Goal: Navigation & Orientation: Find specific page/section

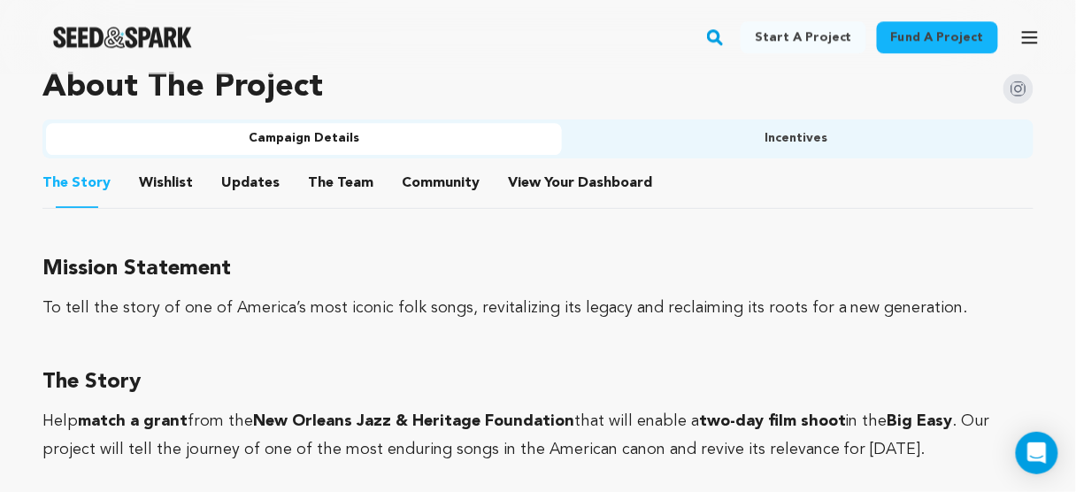
scroll to position [1132, 0]
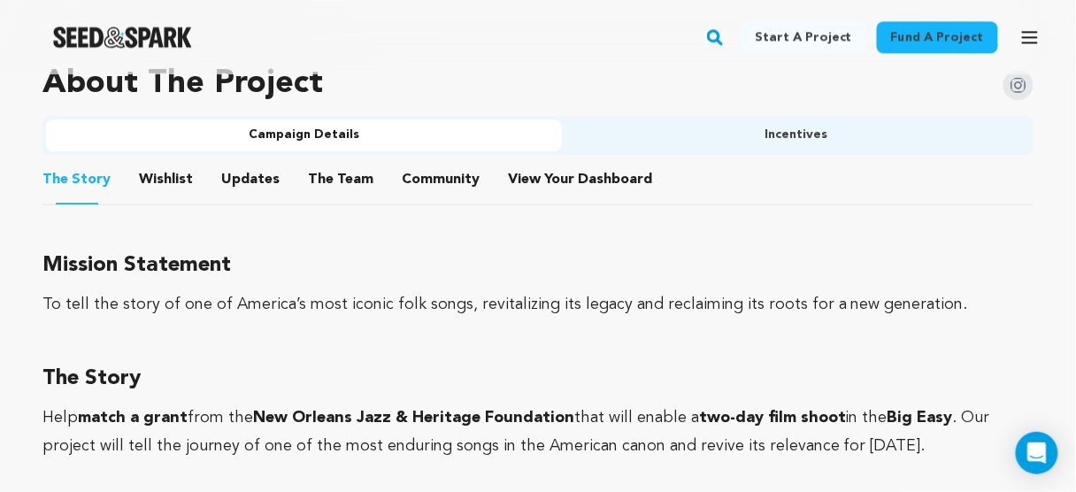
click at [347, 162] on button "The Team" at bounding box center [340, 183] width 42 height 42
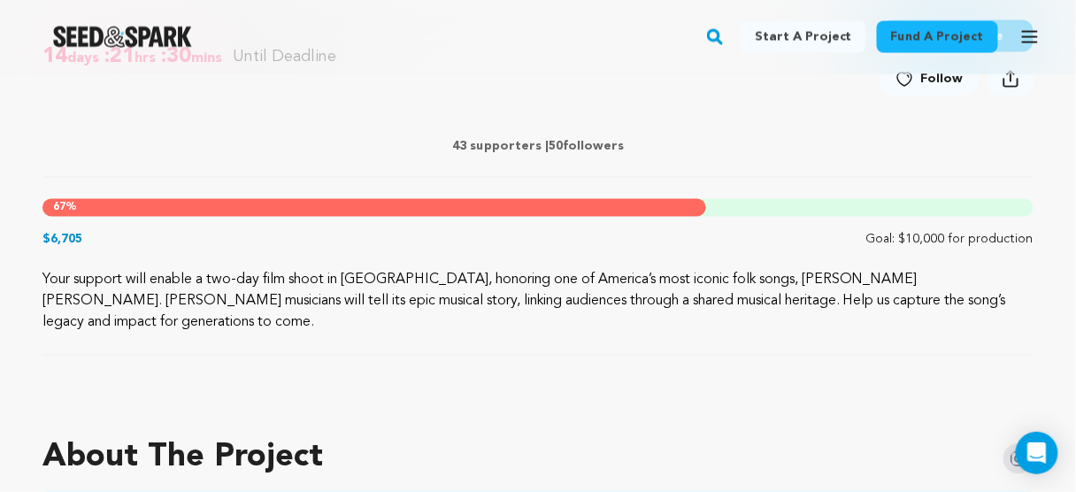
scroll to position [991, 0]
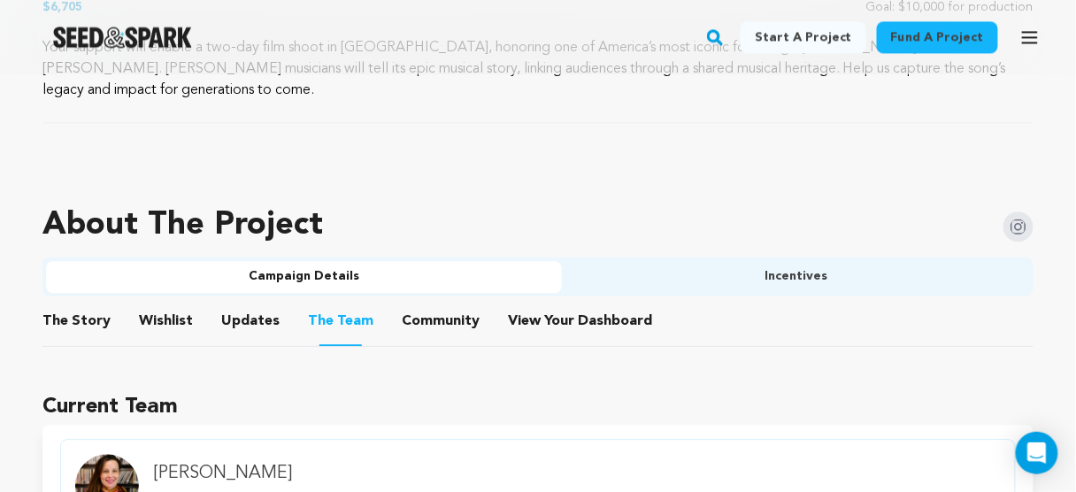
click at [158, 303] on button "Wishlist" at bounding box center [166, 324] width 42 height 42
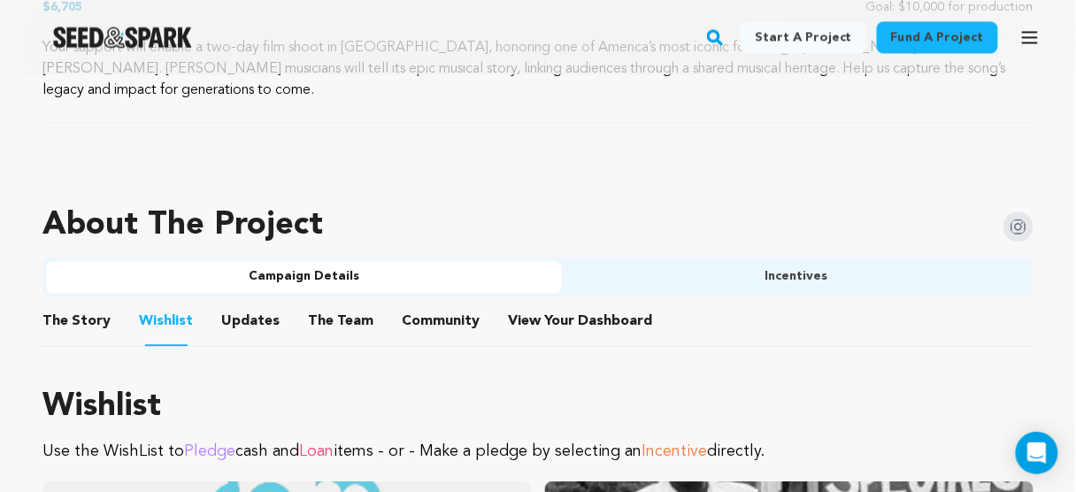
click at [73, 303] on button "The Story" at bounding box center [77, 324] width 42 height 42
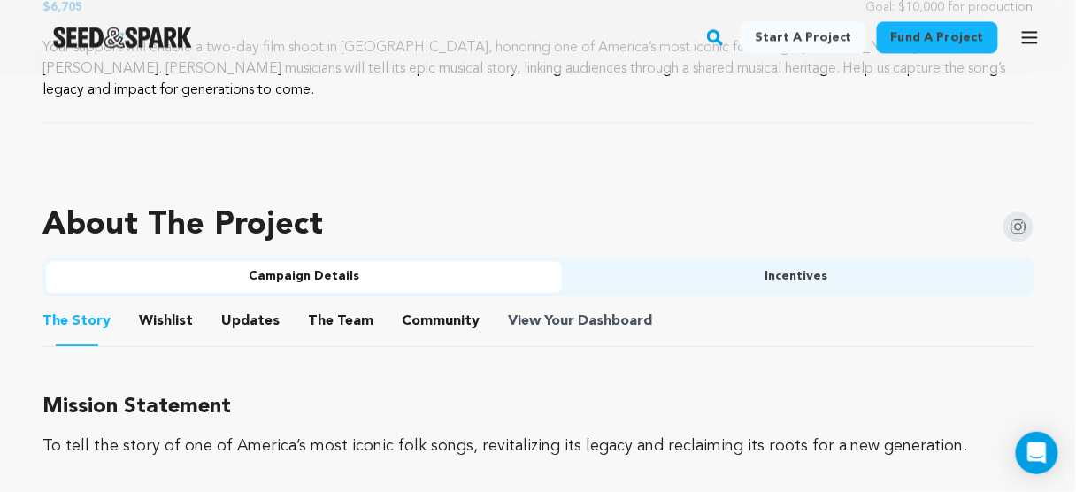
click at [618, 310] on span "Dashboard" at bounding box center [615, 320] width 74 height 21
click at [705, 270] on button "Incentives" at bounding box center [796, 277] width 468 height 32
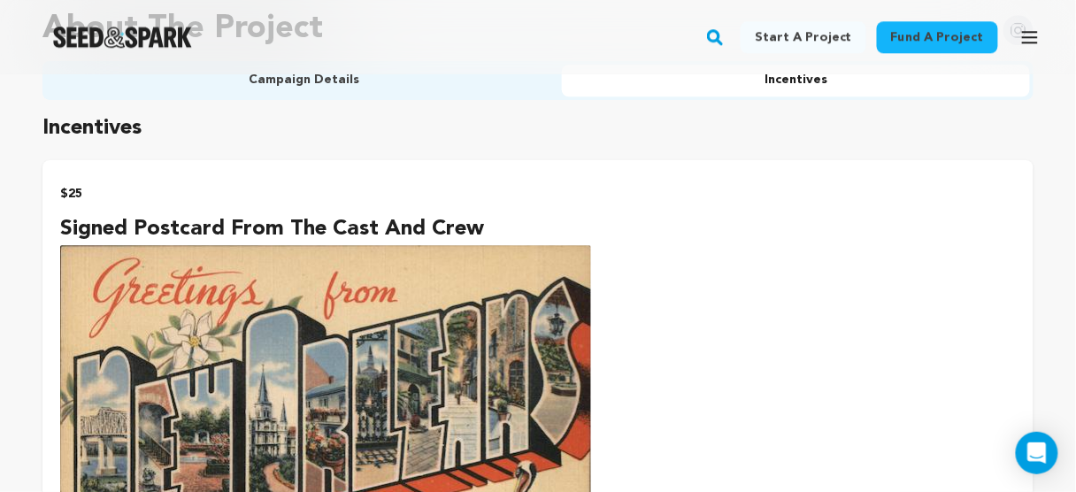
scroll to position [1344, 0]
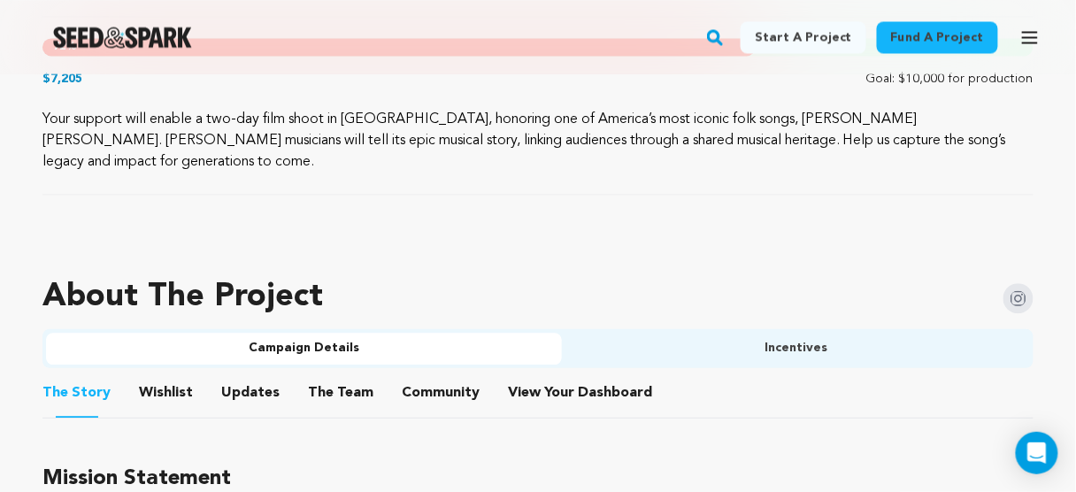
scroll to position [920, 0]
click at [441, 374] on button "Community" at bounding box center [440, 395] width 42 height 42
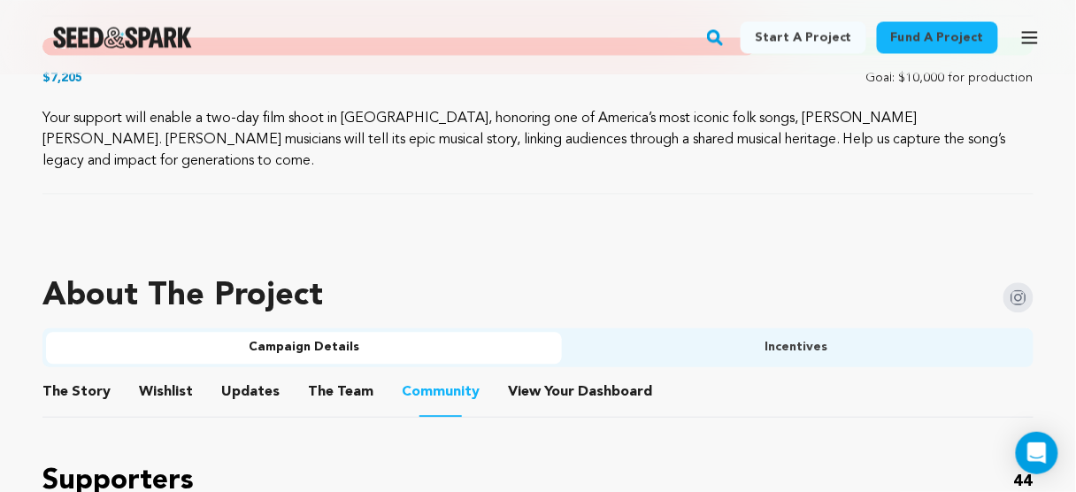
click at [552, 383] on li "View Your Dashboard View Your Dashboard" at bounding box center [582, 392] width 148 height 50
click at [551, 381] on span "View Your Dashboard" at bounding box center [582, 391] width 148 height 21
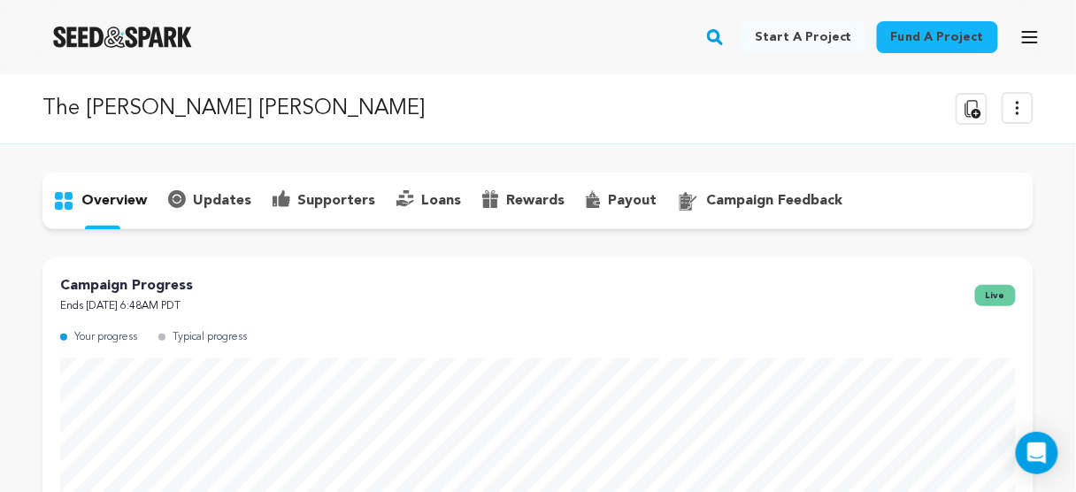
click at [326, 191] on p "supporters" at bounding box center [336, 200] width 78 height 21
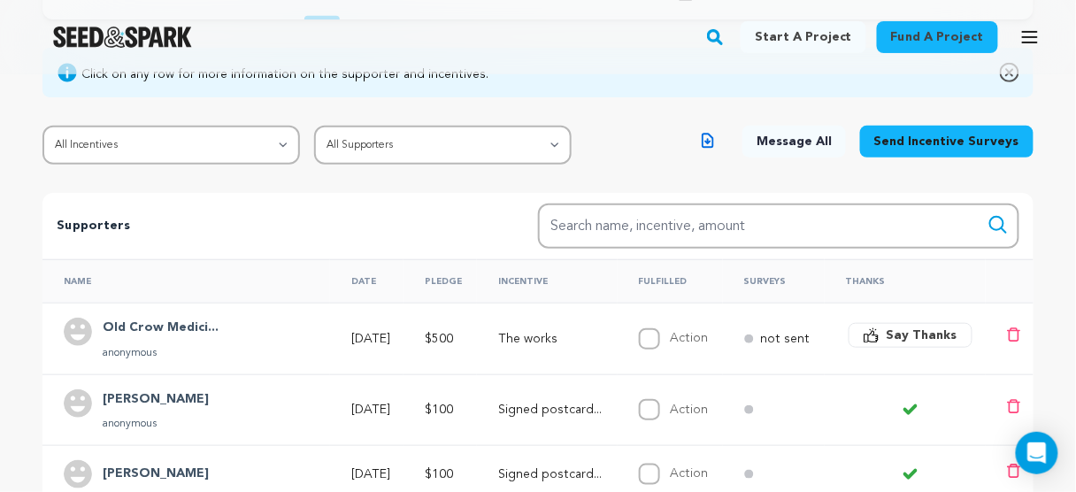
scroll to position [354, 0]
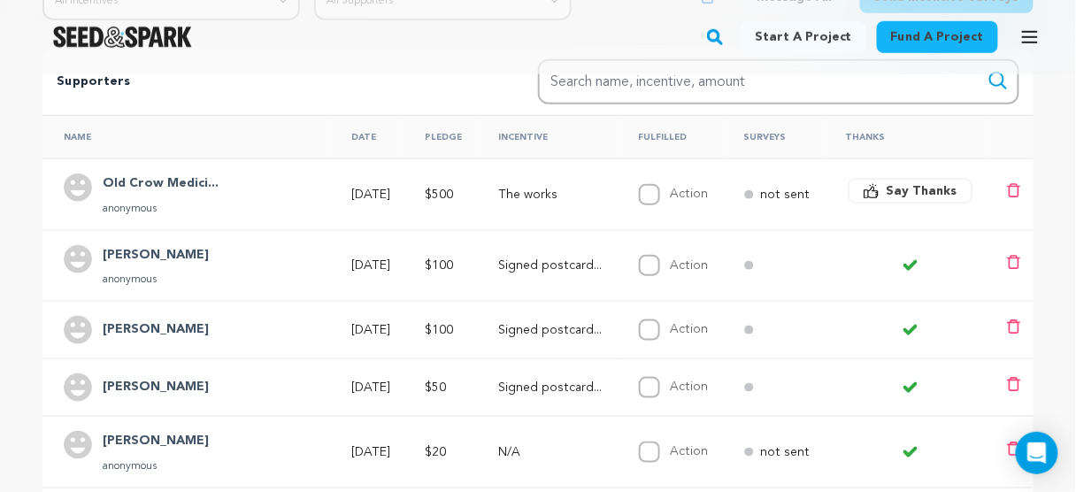
click at [154, 170] on td "Old Crow Medici... anonymous" at bounding box center [185, 194] width 287 height 72
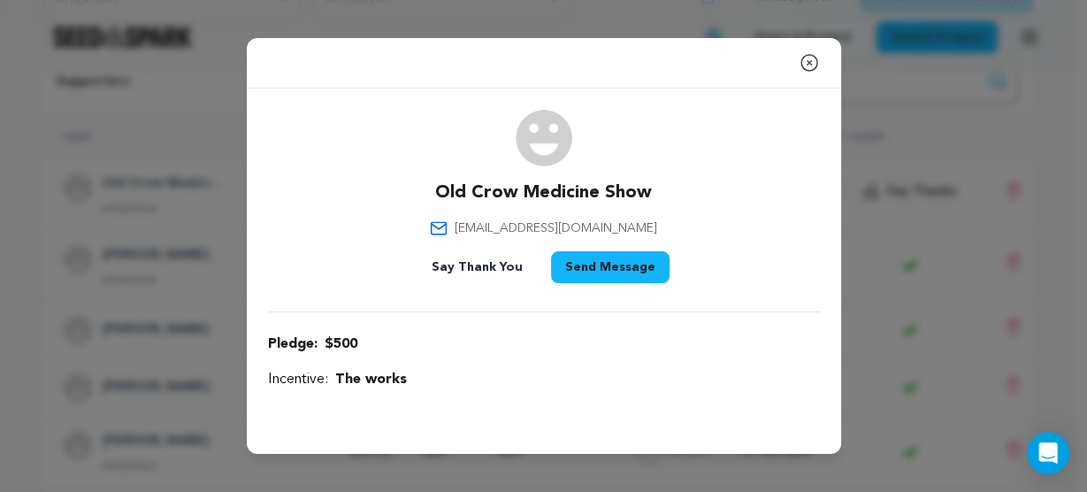
click at [812, 66] on icon "button" at bounding box center [809, 62] width 21 height 21
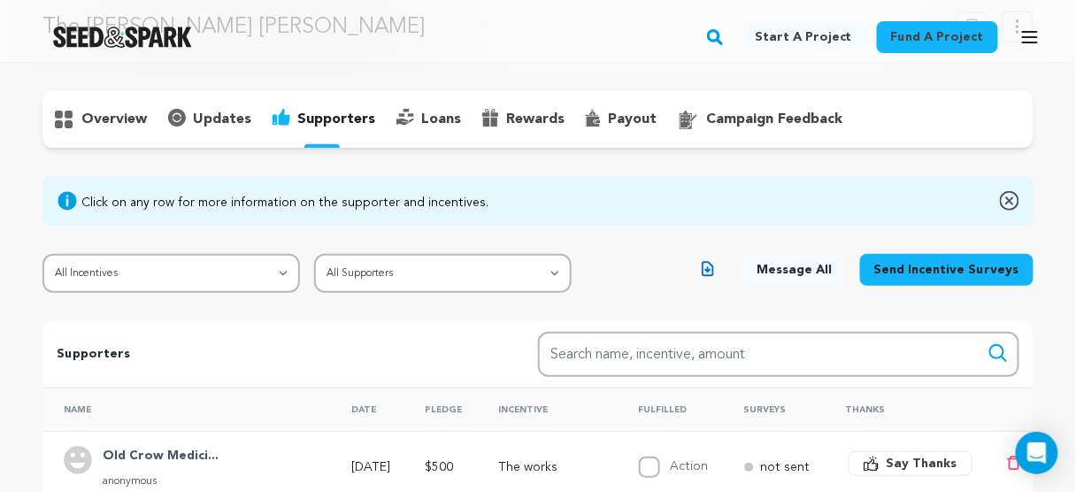
scroll to position [0, 0]
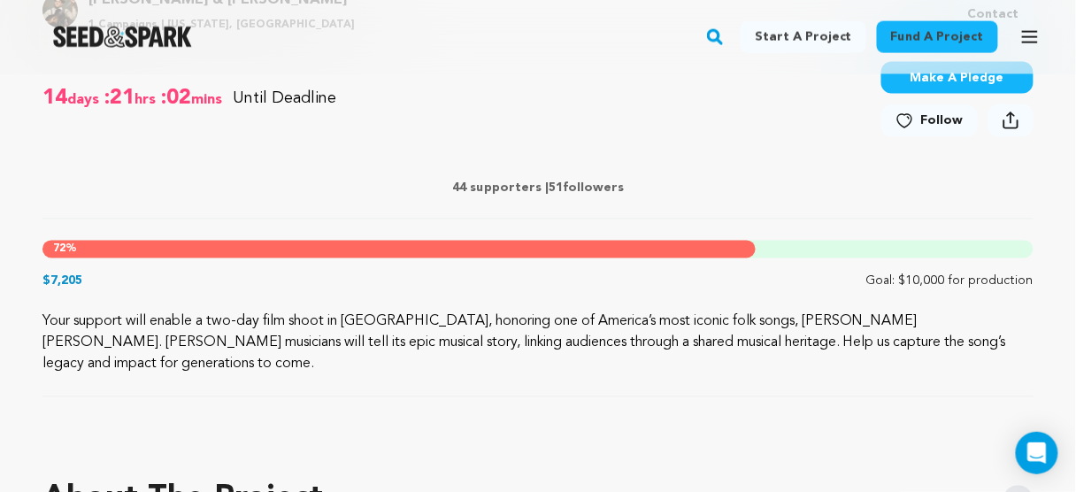
scroll to position [849, 0]
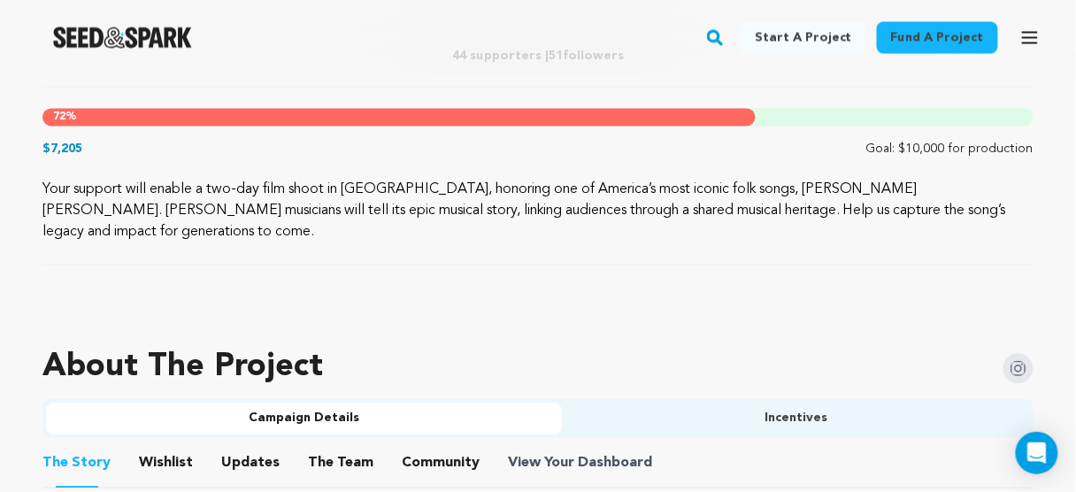
click at [547, 452] on span "View Your Dashboard" at bounding box center [582, 462] width 148 height 21
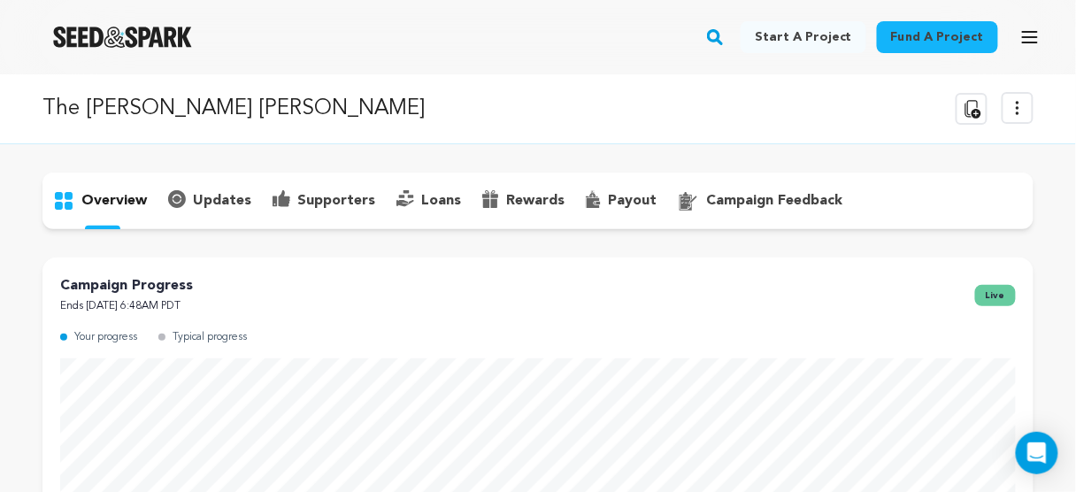
click at [333, 201] on p "supporters" at bounding box center [336, 200] width 78 height 21
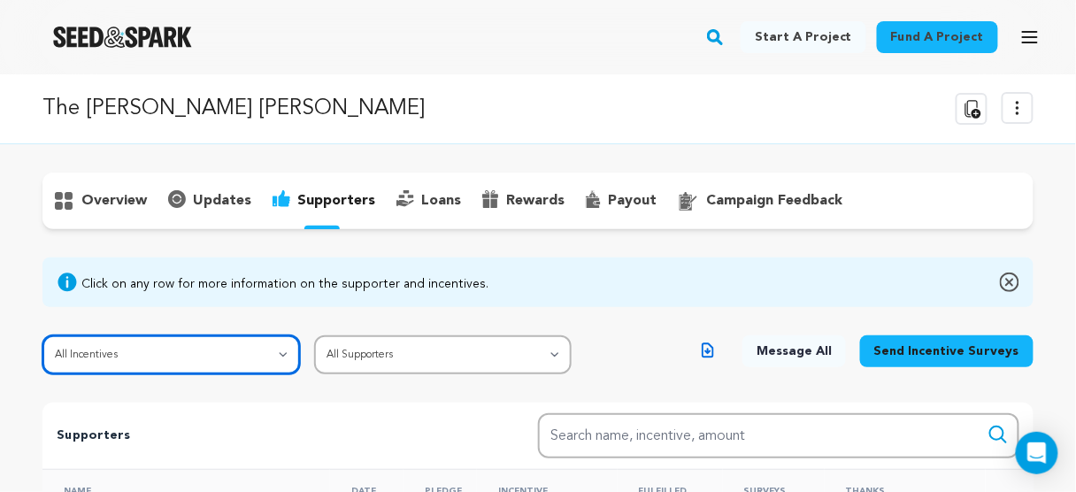
click at [225, 359] on select "All Incentives Signed postcard from the cast and crew Poor Gal: The Cultural Hi…" at bounding box center [170, 354] width 257 height 39
click at [42, 335] on select "All Incentives Signed postcard from the cast and crew Poor Gal: The Cultural Hi…" at bounding box center [170, 354] width 257 height 39
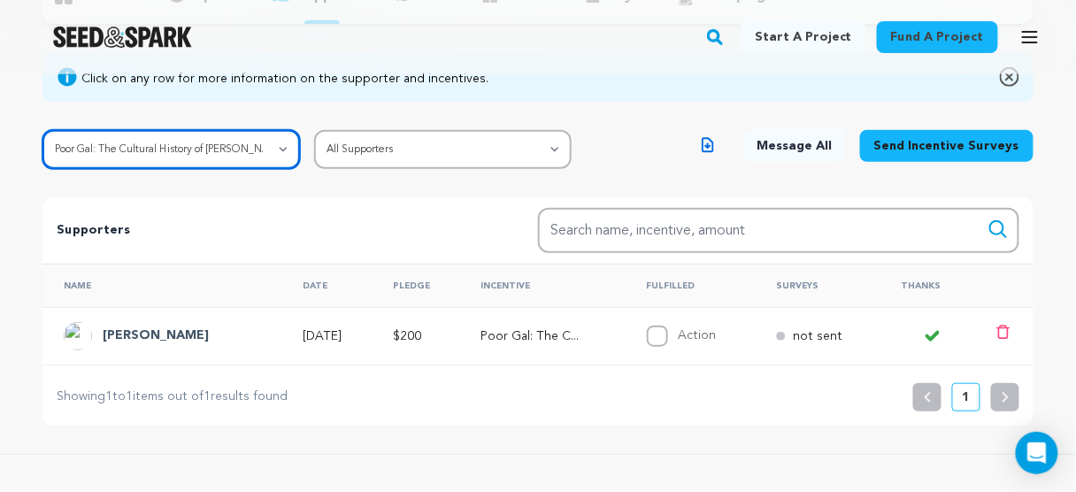
scroll to position [212, 0]
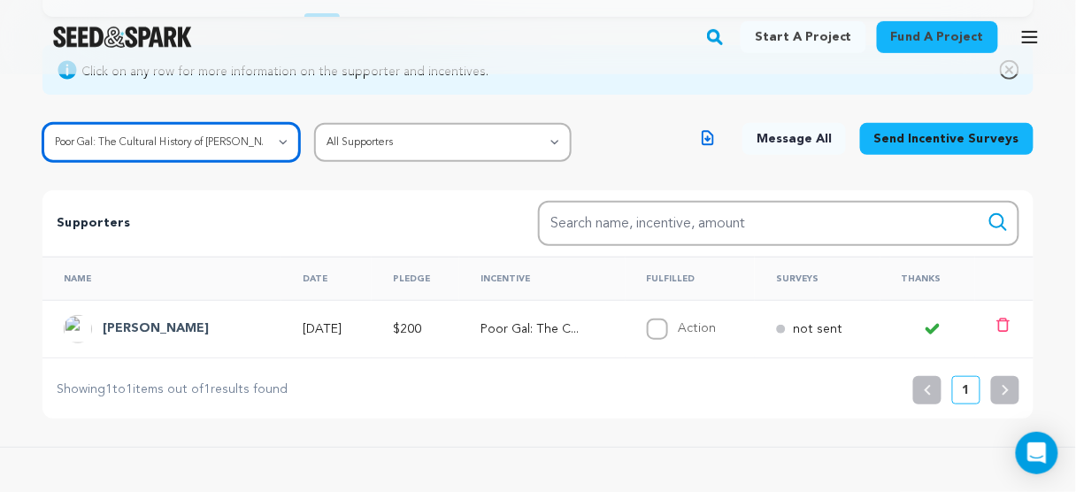
click at [226, 146] on select "All Incentives Signed postcard from the cast and crew Poor Gal: The Cultural Hi…" at bounding box center [170, 142] width 257 height 39
click at [42, 123] on select "All Incentives Signed postcard from the cast and crew Poor Gal: The Cultural Hi…" at bounding box center [170, 142] width 257 height 39
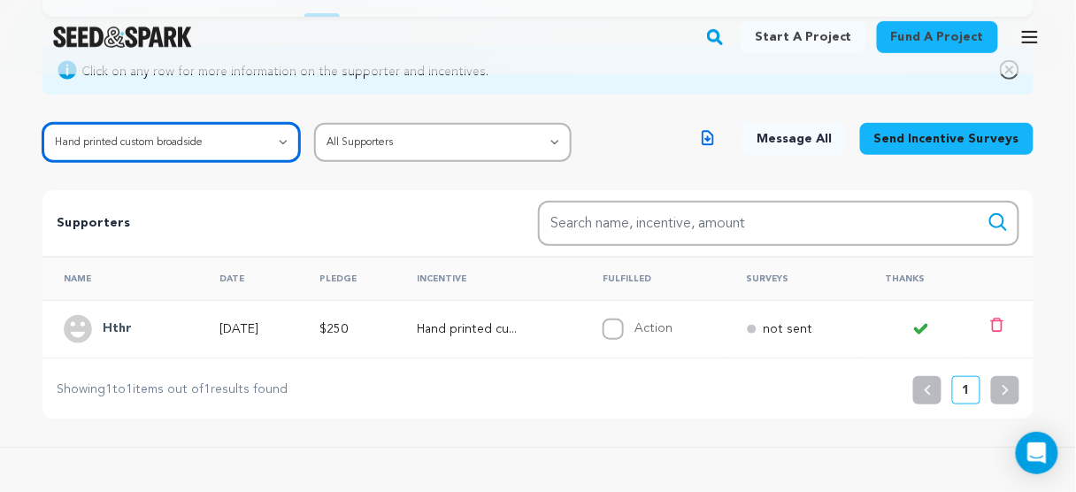
click at [195, 142] on select "All Incentives Signed postcard from the cast and crew Poor Gal: The Cultural Hi…" at bounding box center [170, 142] width 257 height 39
click at [42, 123] on select "All Incentives Signed postcard from the cast and crew Poor Gal: The Cultural Hi…" at bounding box center [170, 142] width 257 height 39
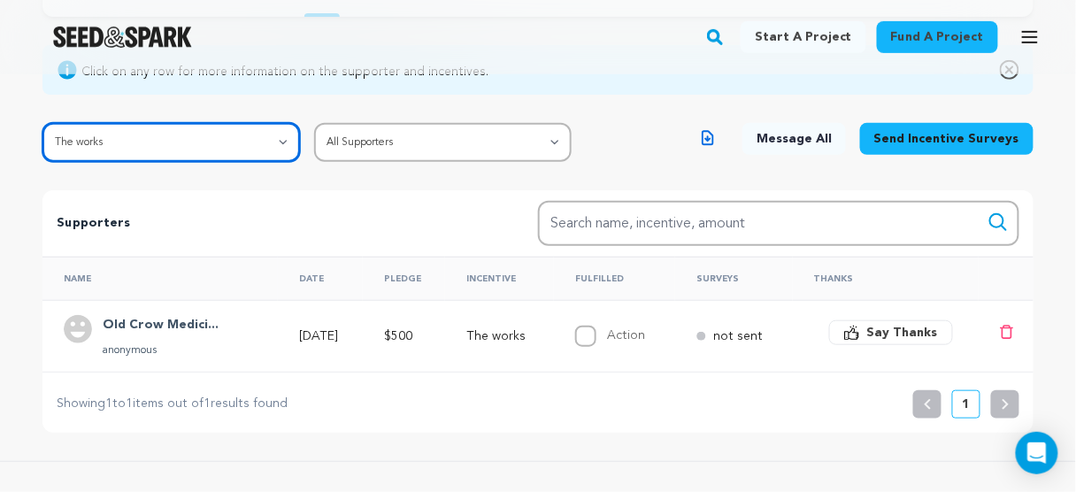
click at [217, 144] on select "All Incentives Signed postcard from the cast and crew Poor Gal: The Cultural Hi…" at bounding box center [170, 142] width 257 height 39
select select "43145"
click at [42, 123] on select "All Incentives Signed postcard from the cast and crew Poor Gal: The Cultural Hi…" at bounding box center [170, 142] width 257 height 39
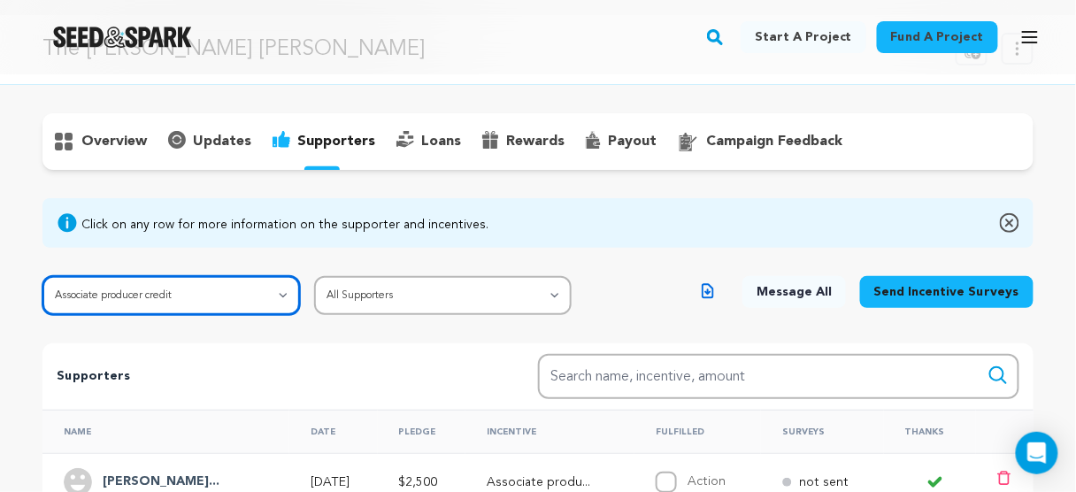
scroll to position [0, 0]
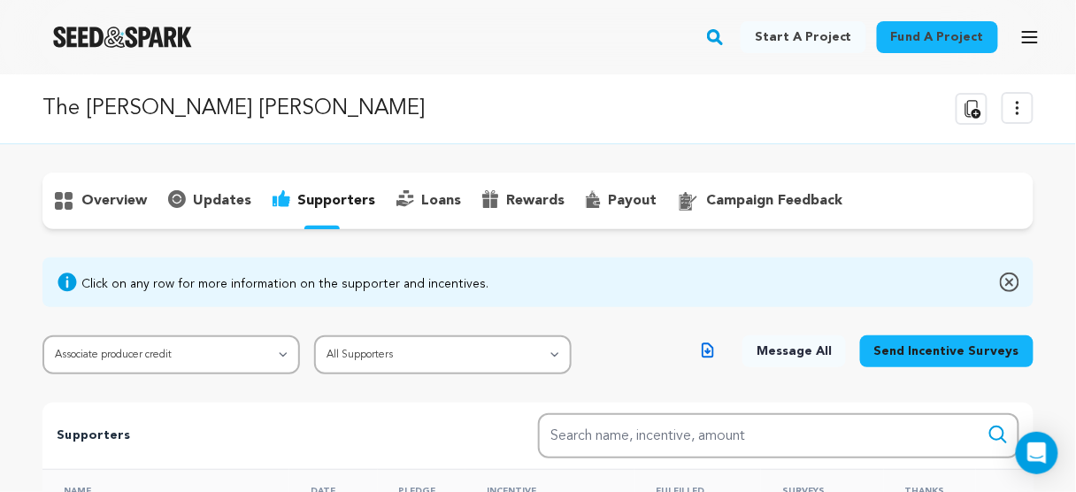
click at [110, 200] on p "overview" at bounding box center [113, 200] width 65 height 21
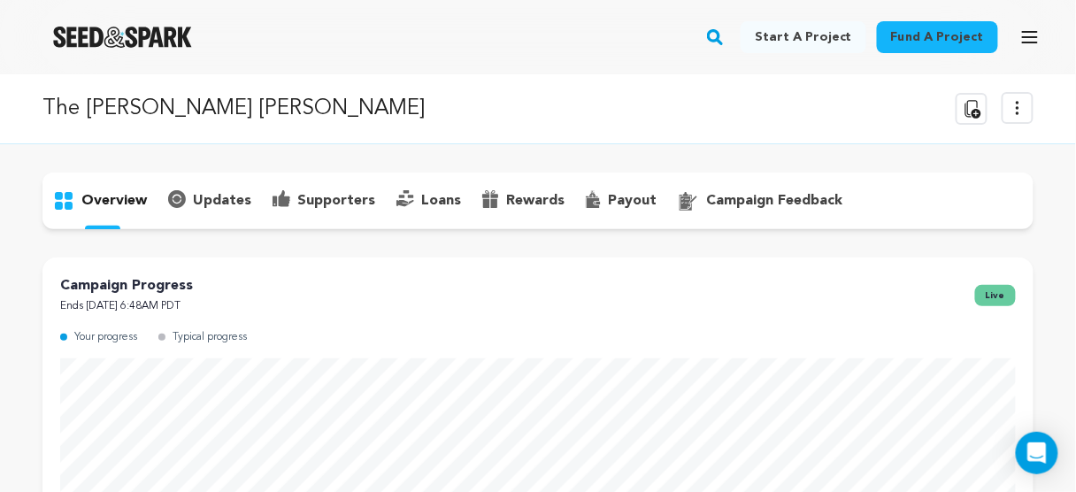
click at [130, 109] on p "The [PERSON_NAME] [PERSON_NAME]" at bounding box center [233, 109] width 382 height 32
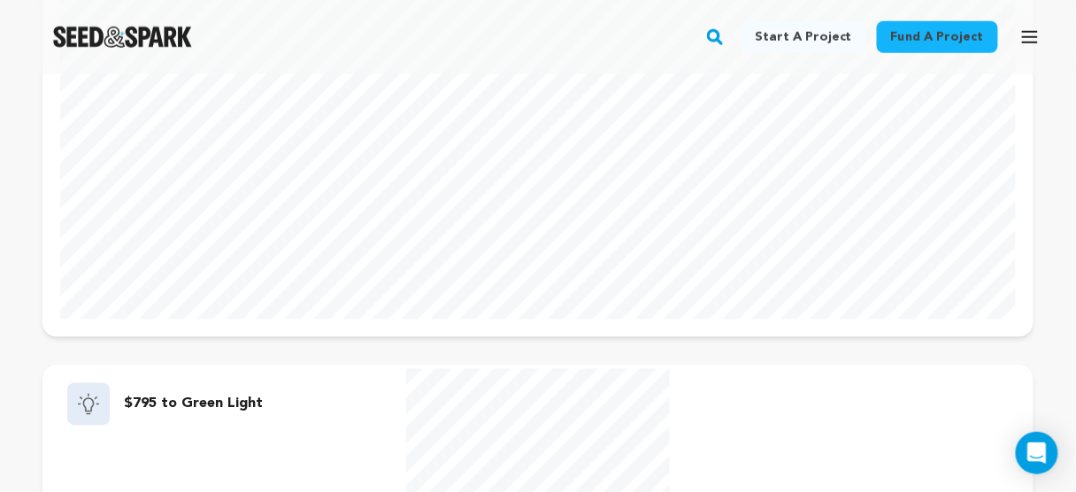
scroll to position [495, 0]
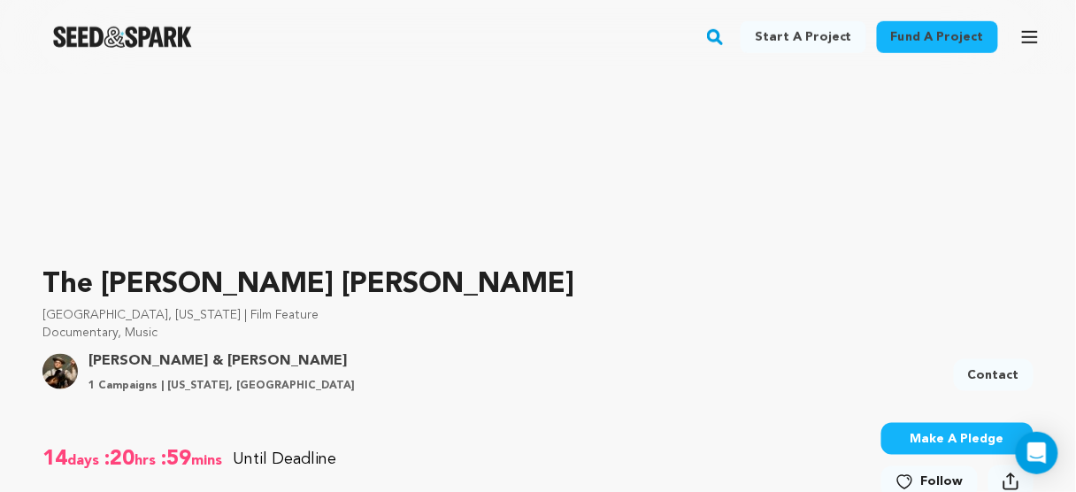
scroll to position [354, 0]
